Goal: Navigation & Orientation: Find specific page/section

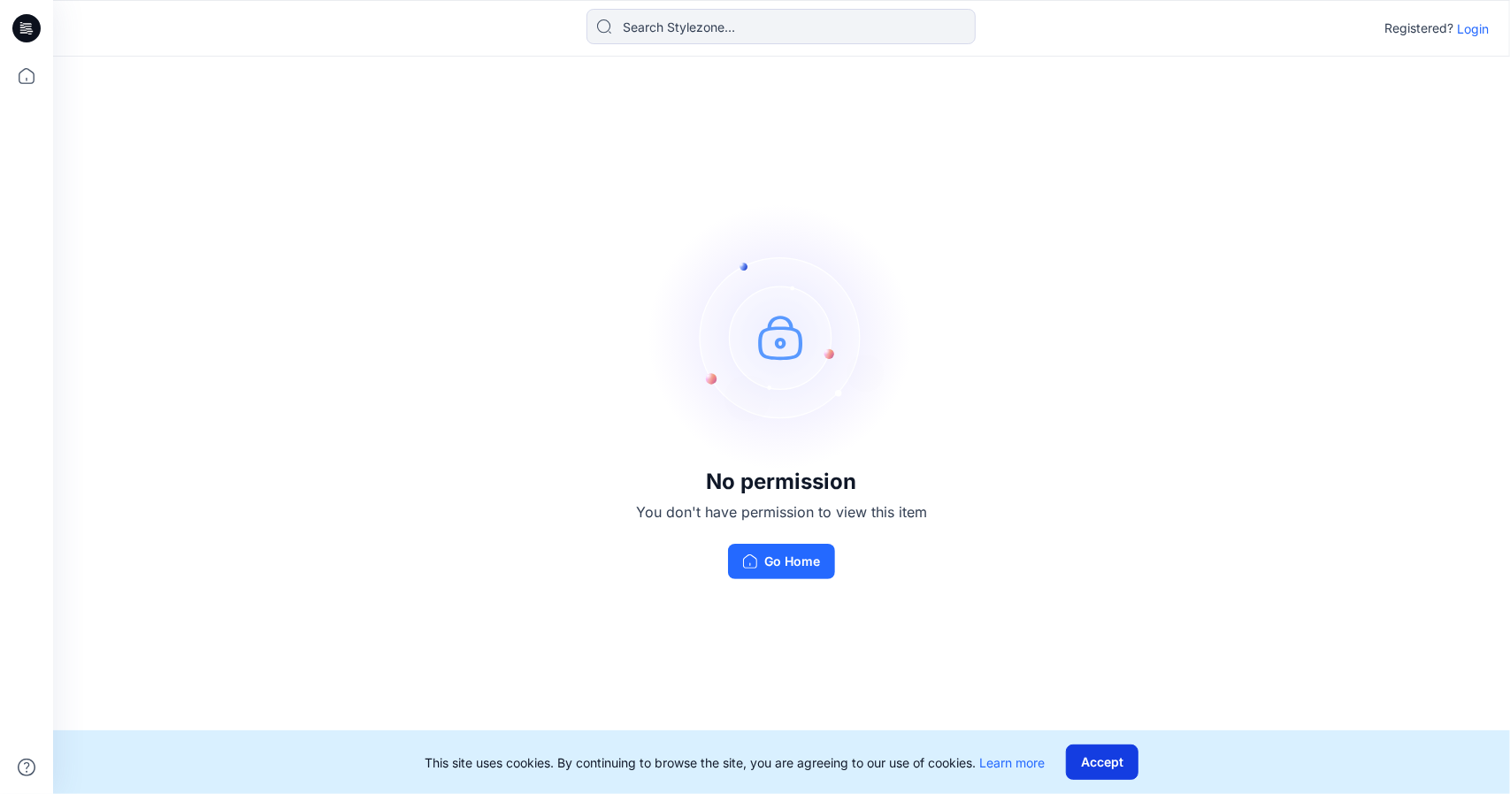
click at [1116, 765] on button "Accept" at bounding box center [1102, 762] width 73 height 35
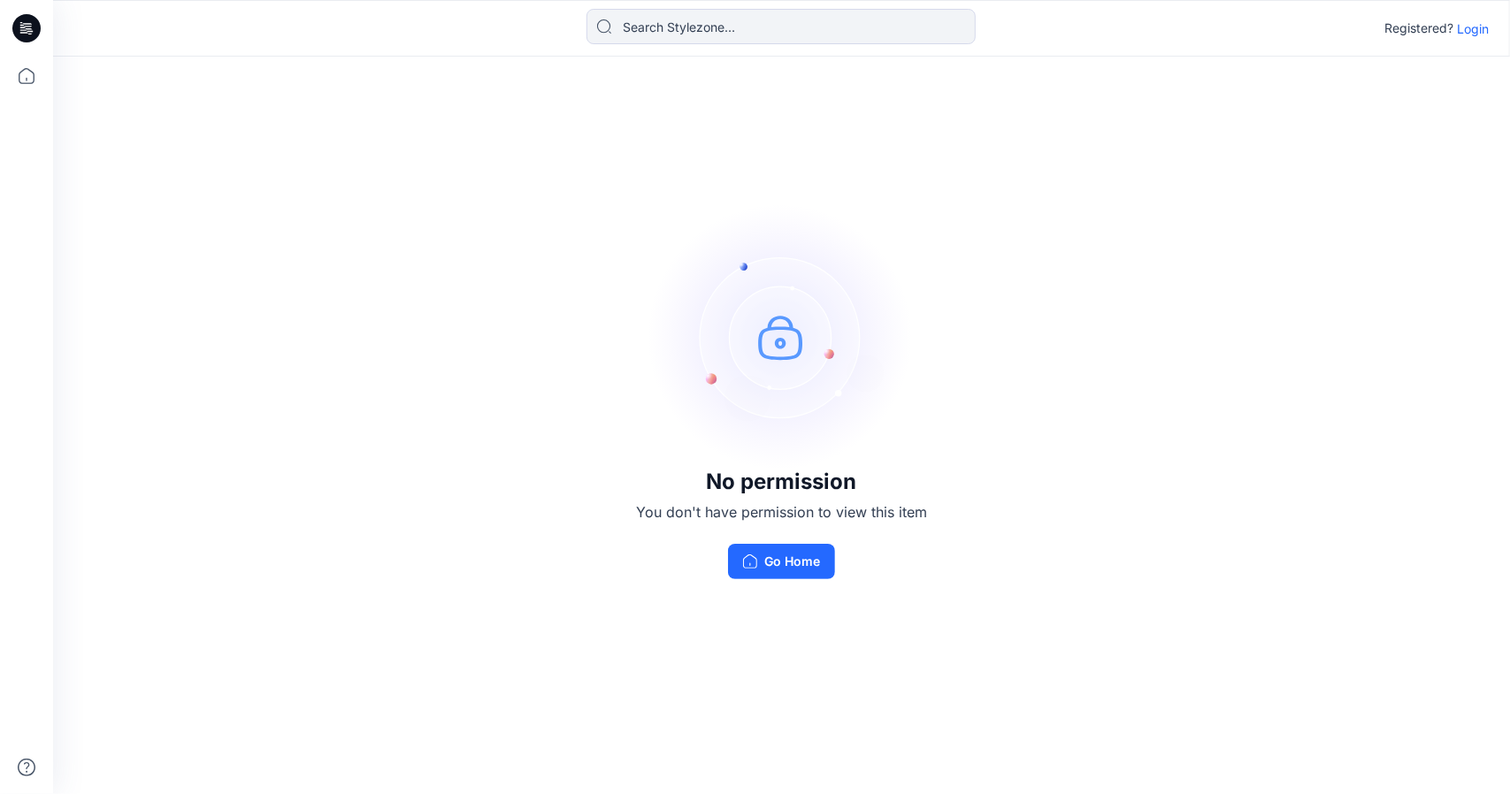
click at [1486, 27] on p "Login" at bounding box center [1473, 28] width 32 height 19
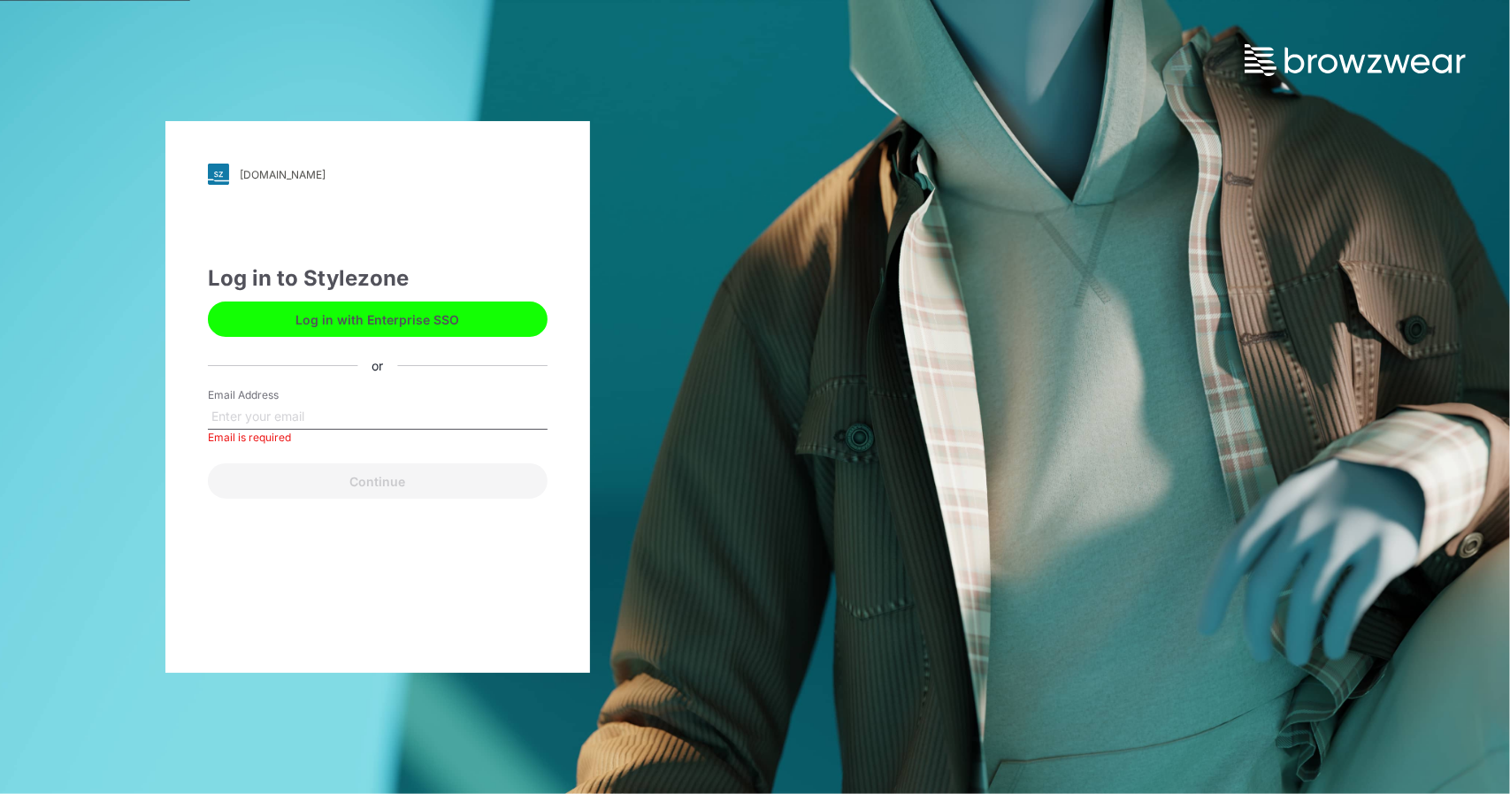
click at [366, 403] on div "Email Address Email is required" at bounding box center [378, 413] width 340 height 53
drag, startPoint x: 379, startPoint y: 427, endPoint x: 380, endPoint y: 408, distance: 19.5
click at [379, 427] on input "Email Address" at bounding box center [378, 416] width 340 height 27
paste input "xuqianmin@htt.cn"
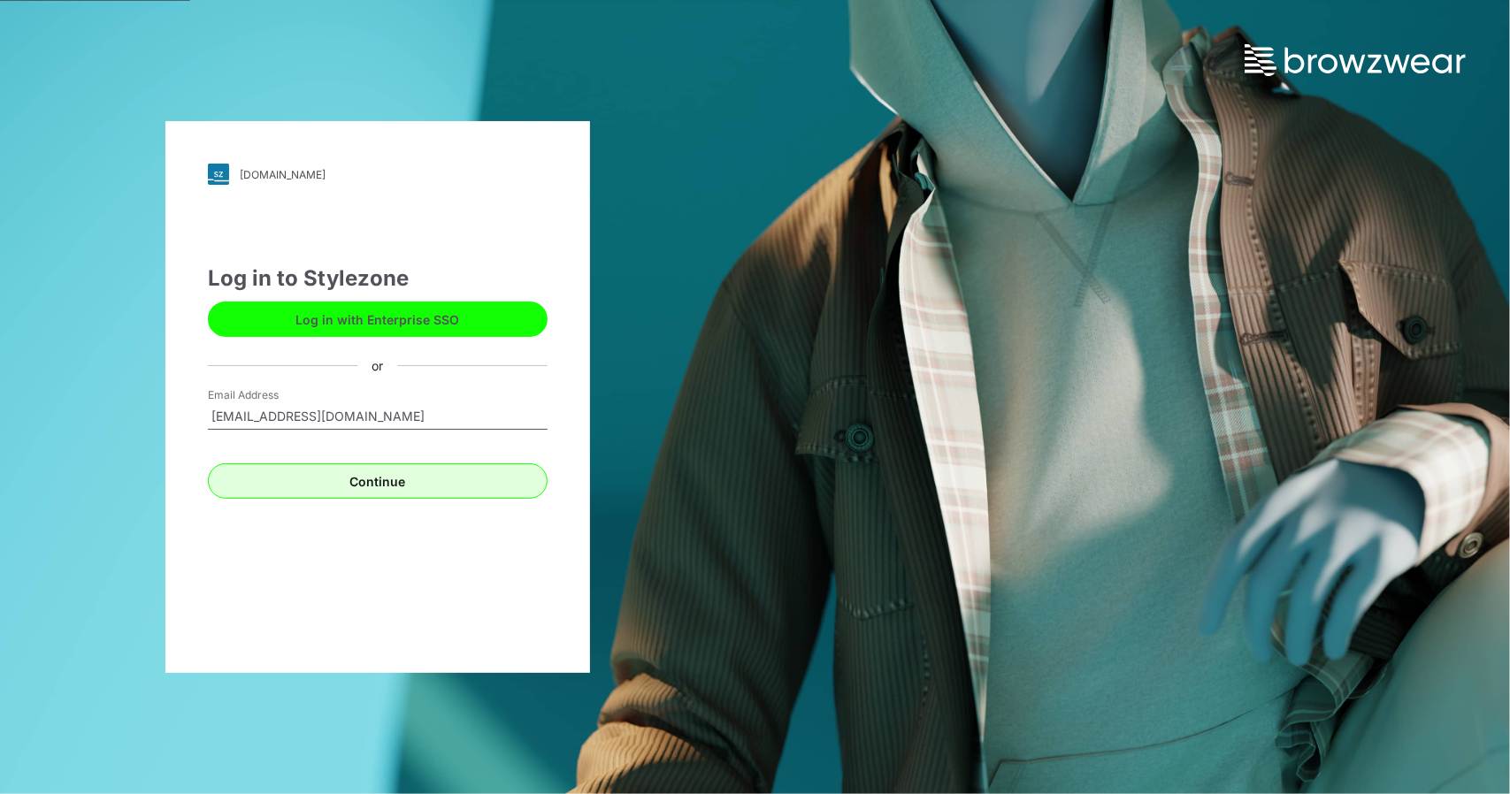
type input "xuqianmin@htt.cn"
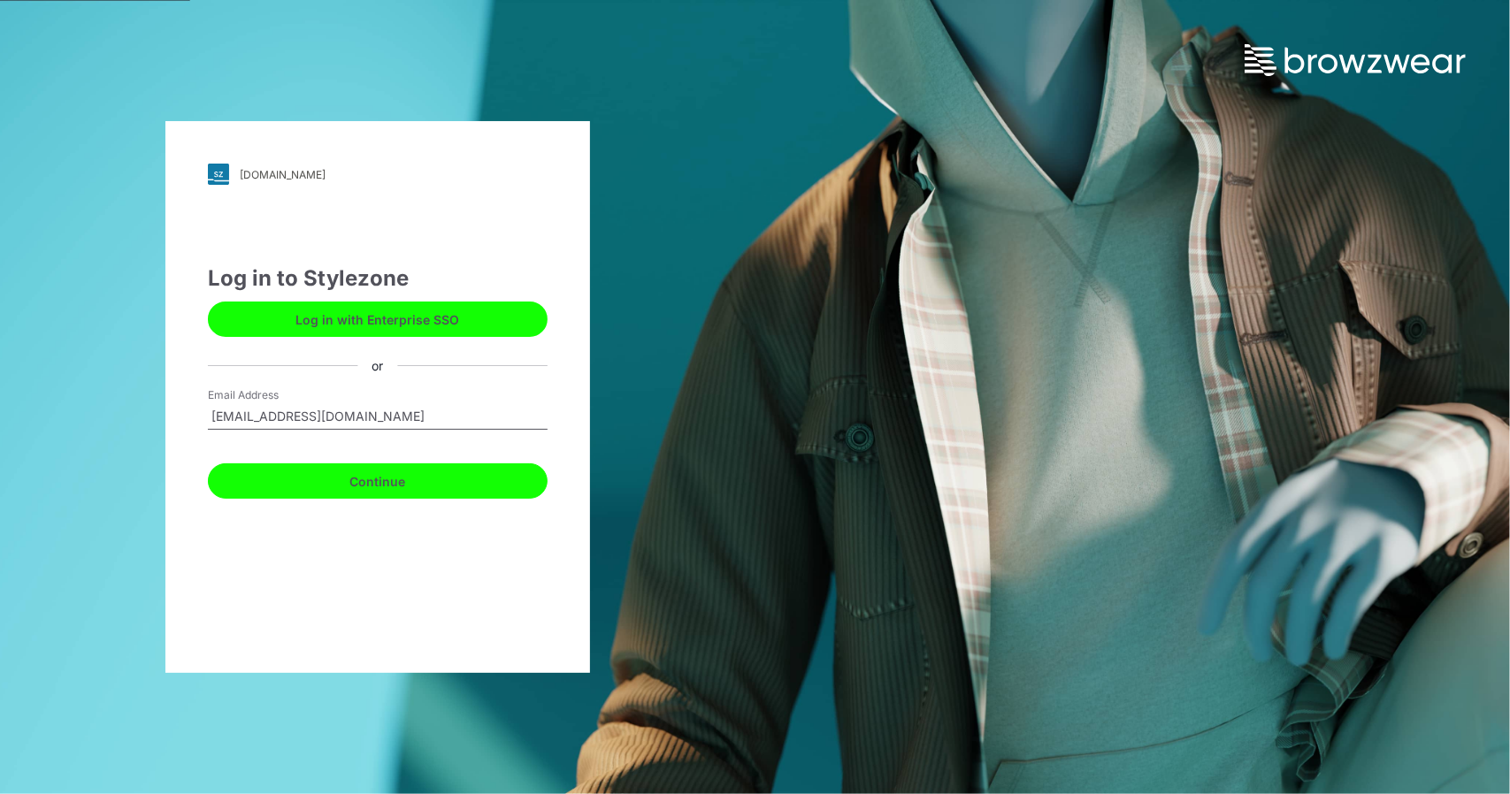
click at [484, 479] on button "Continue" at bounding box center [378, 481] width 340 height 35
click at [497, 495] on button "Continue" at bounding box center [378, 481] width 340 height 35
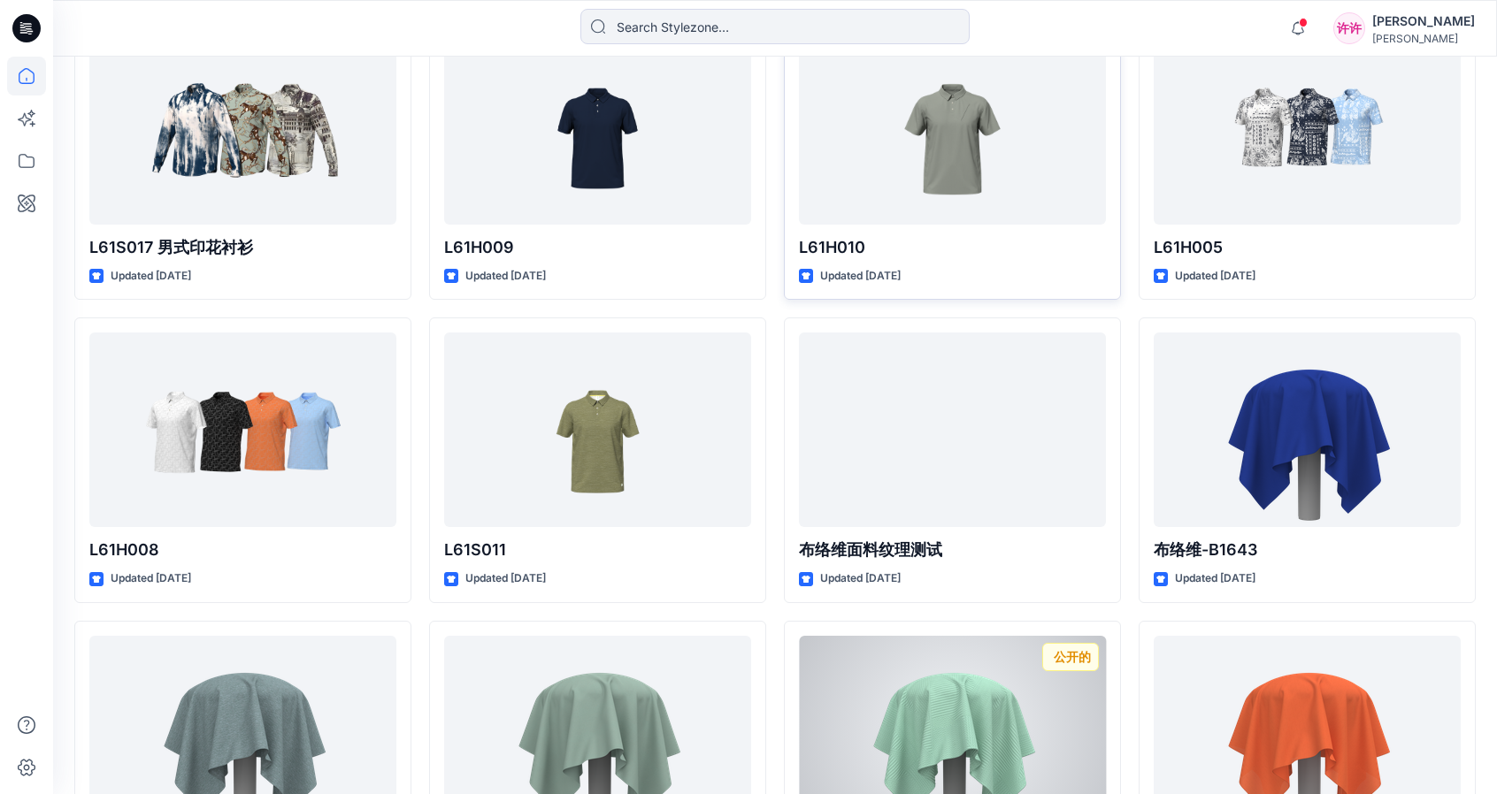
scroll to position [1640, 0]
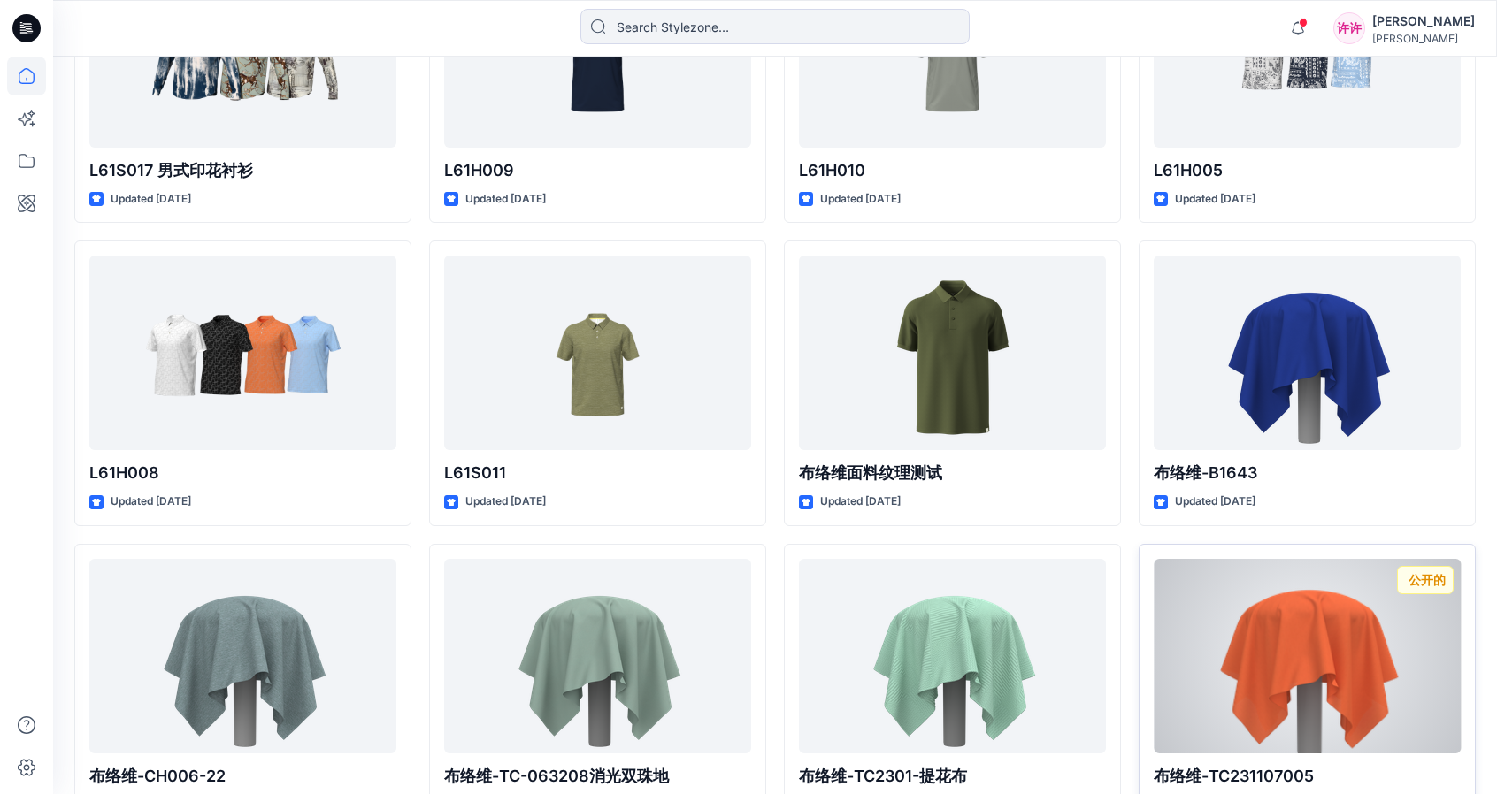
scroll to position [1561, 0]
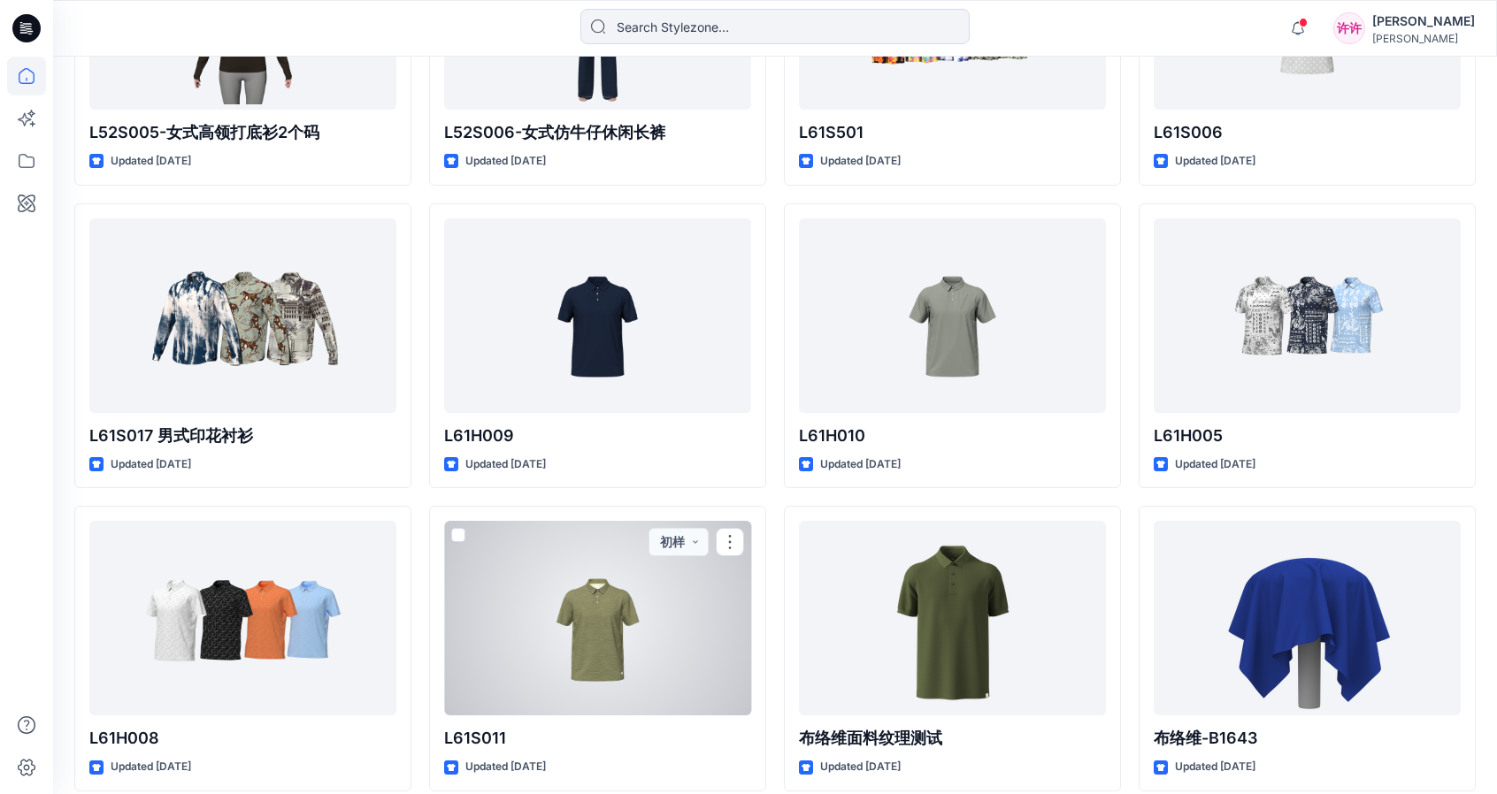
drag, startPoint x: 678, startPoint y: 587, endPoint x: 658, endPoint y: 591, distance: 20.0
click at [658, 591] on div at bounding box center [597, 618] width 307 height 195
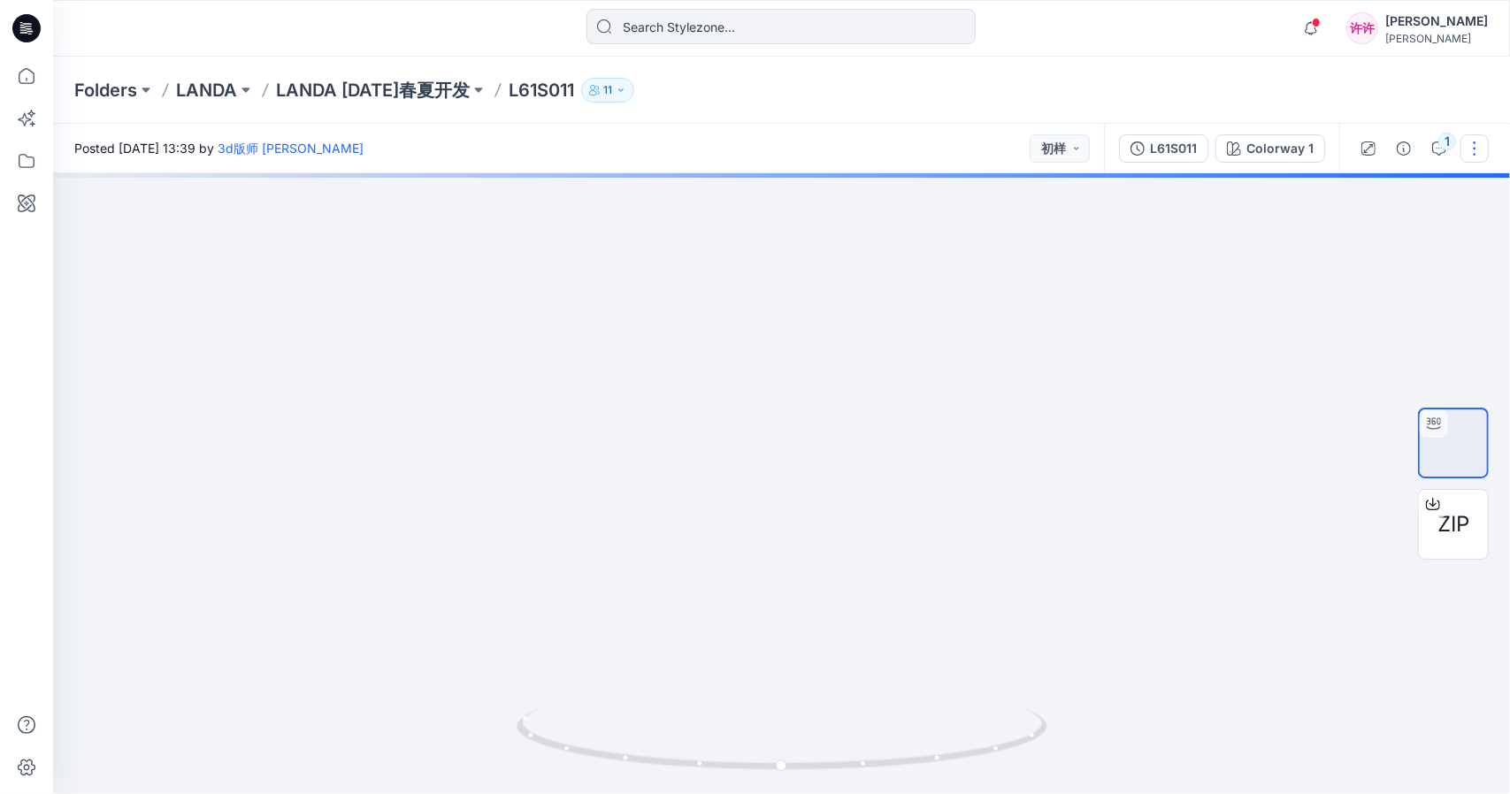
click at [1484, 160] on button "button" at bounding box center [1475, 148] width 28 height 28
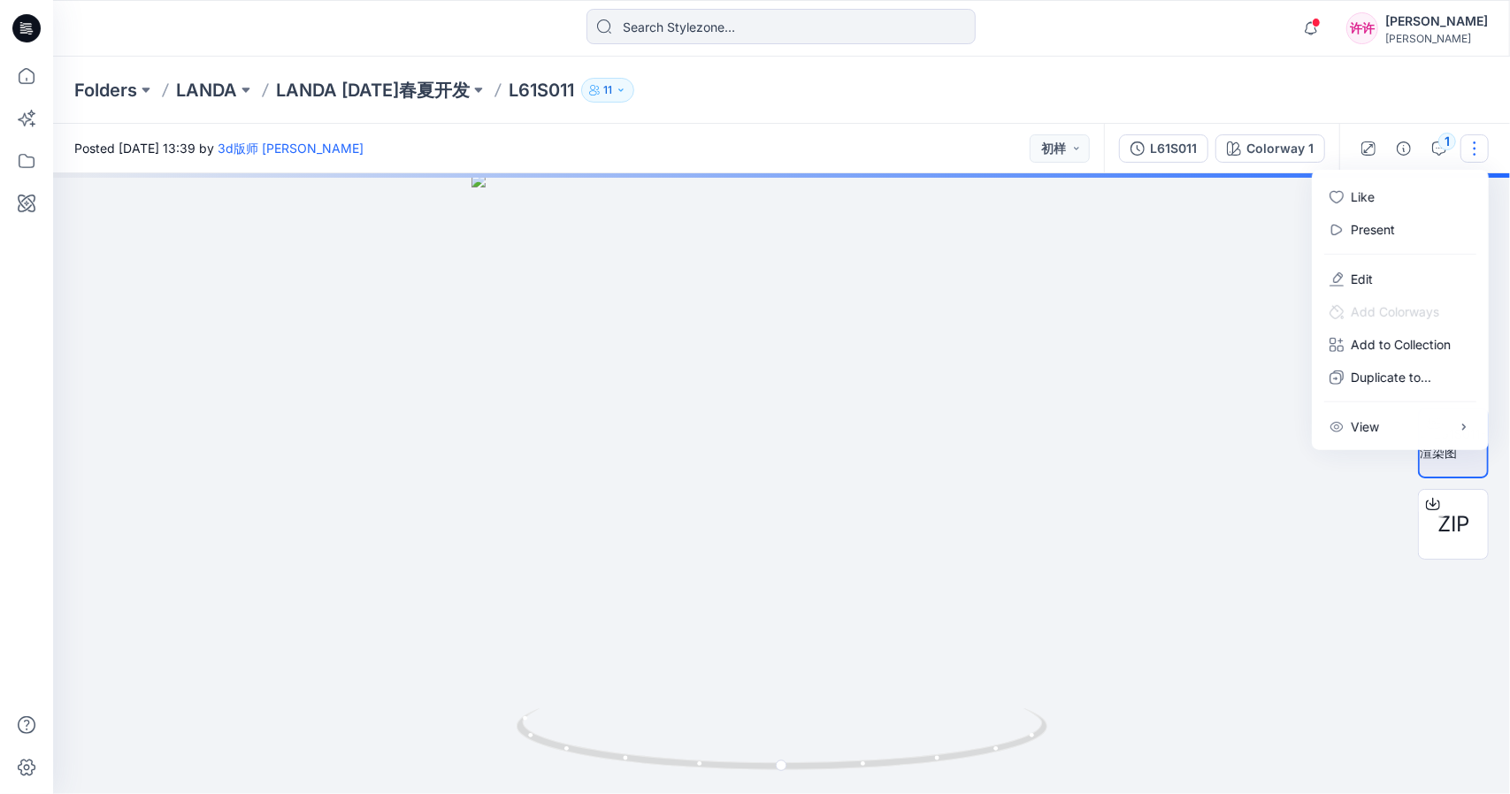
click at [1484, 157] on button "button" at bounding box center [1475, 148] width 28 height 28
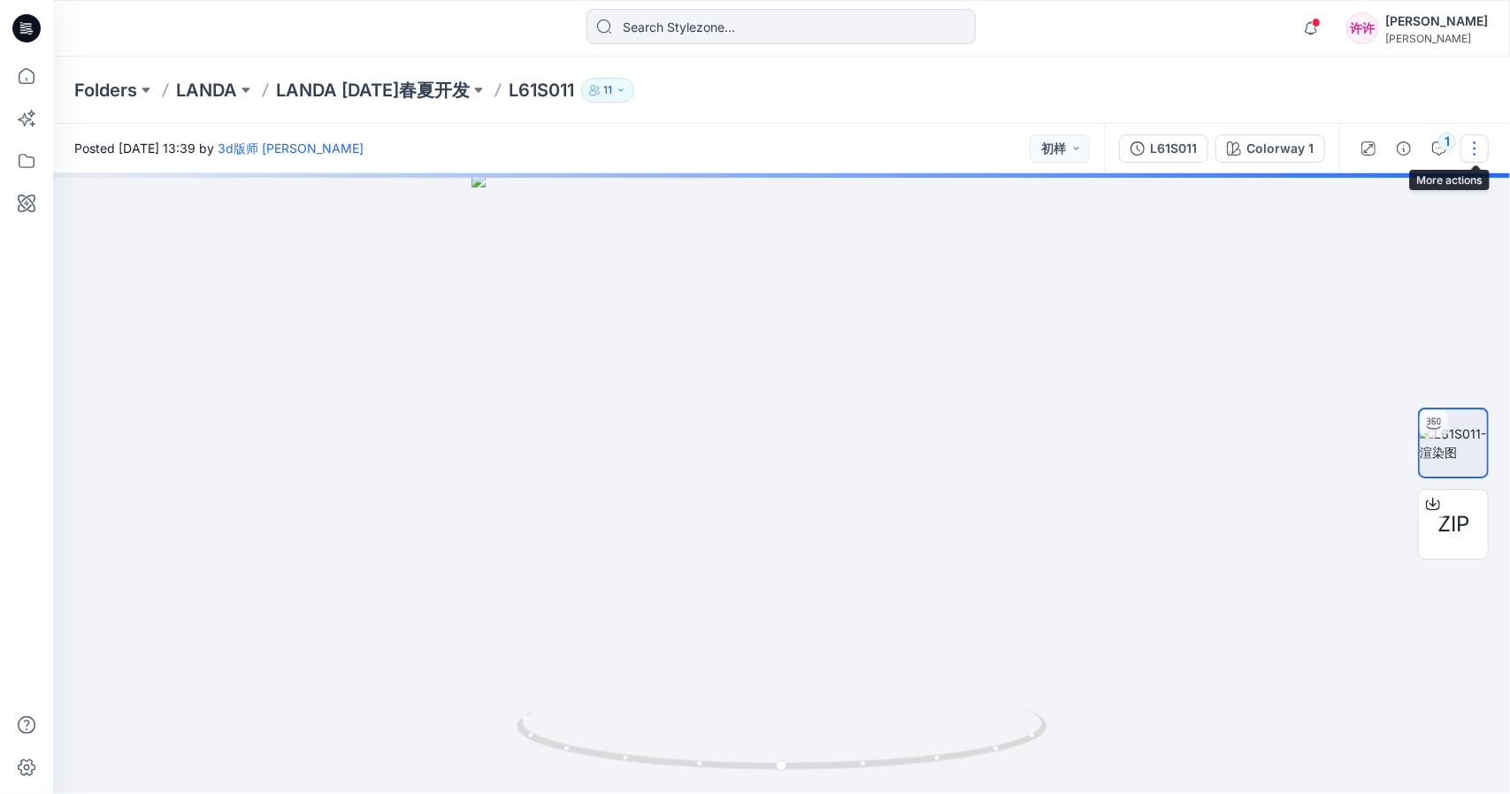
click at [1484, 157] on button "button" at bounding box center [1475, 148] width 28 height 28
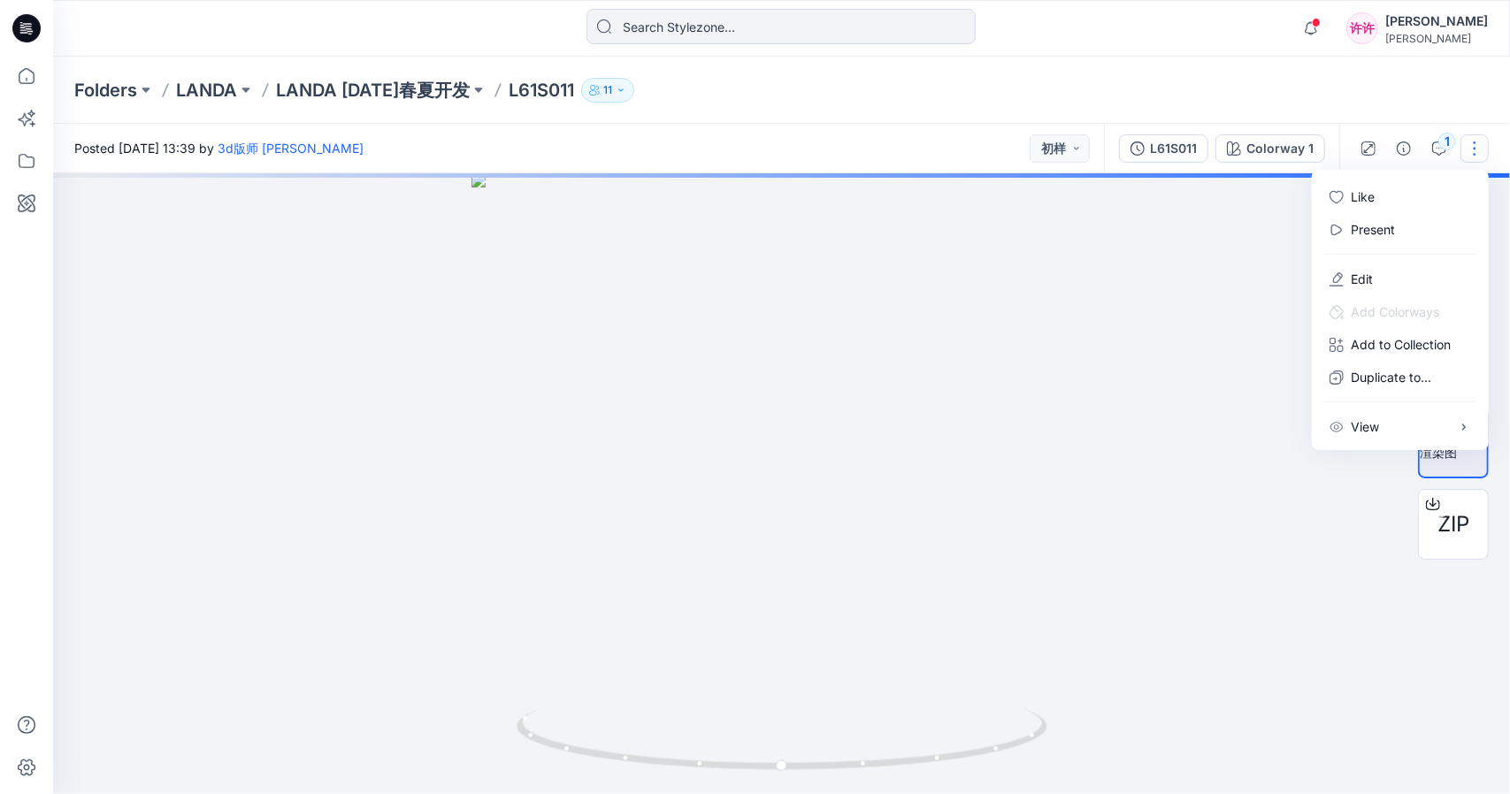
click at [1076, 349] on div at bounding box center [781, 483] width 1457 height 621
